Goal: Information Seeking & Learning: Learn about a topic

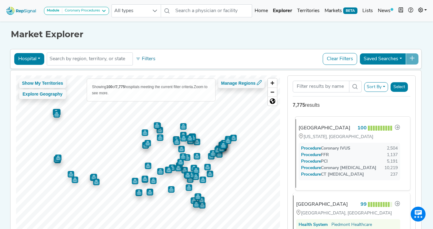
click at [320, 126] on div "[GEOGRAPHIC_DATA]" at bounding box center [325, 127] width 52 height 7
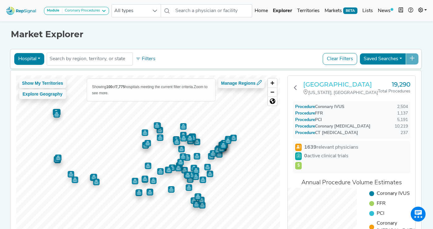
click at [323, 85] on h3 "NYU Langone Hospitals" at bounding box center [341, 84] width 75 height 7
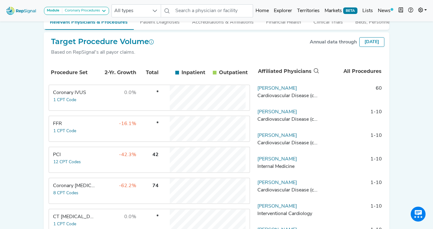
scroll to position [135, 0]
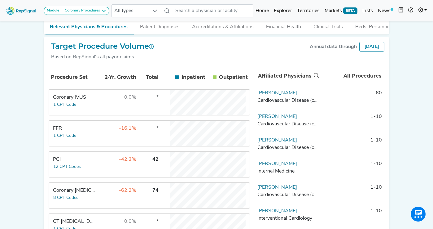
click at [85, 156] on div "PCI" at bounding box center [74, 159] width 42 height 7
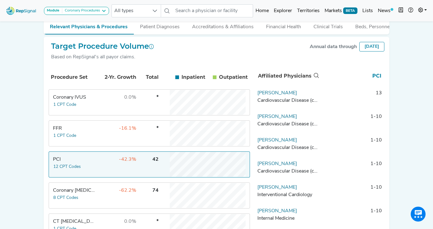
click at [41, 131] on div "[PERSON_NAME] & White Medical Center at - [PERSON_NAME] [PERSON_NAME], [GEOGRAP…" at bounding box center [216, 67] width 353 height 363
click at [74, 156] on div "PCI" at bounding box center [74, 159] width 42 height 7
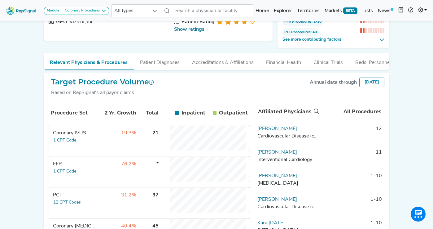
scroll to position [81, 0]
